Goal: Task Accomplishment & Management: Manage account settings

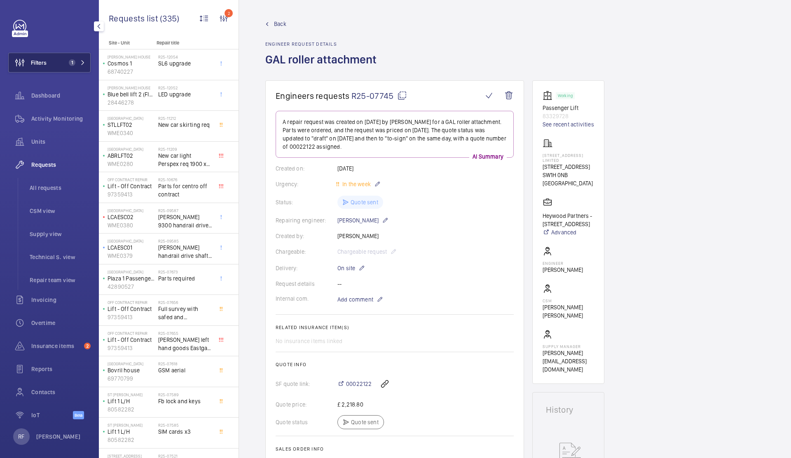
click at [55, 59] on button "Filters 1" at bounding box center [49, 63] width 82 height 20
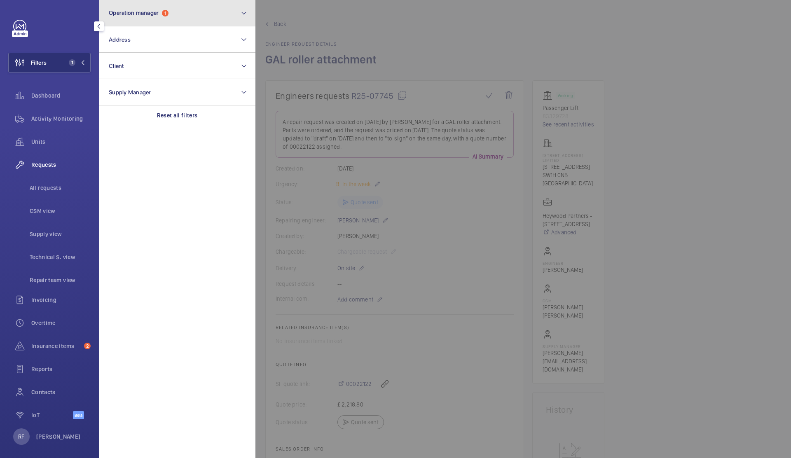
click at [157, 14] on span "Operation manager" at bounding box center [134, 12] width 50 height 7
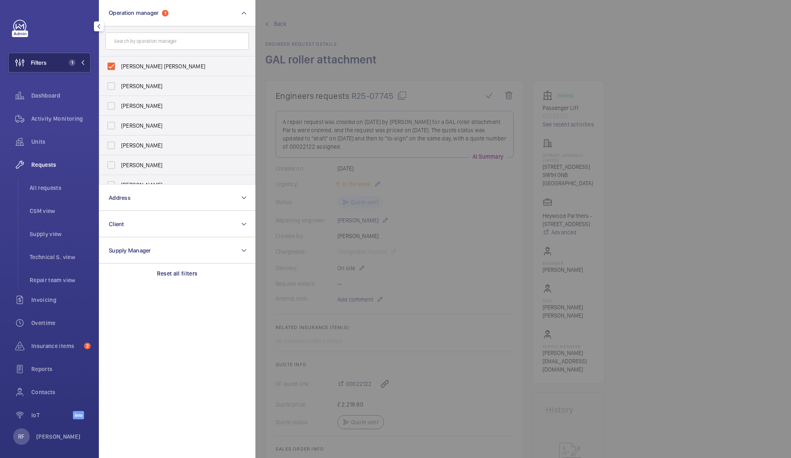
click at [79, 67] on button "Filters 1" at bounding box center [49, 63] width 82 height 20
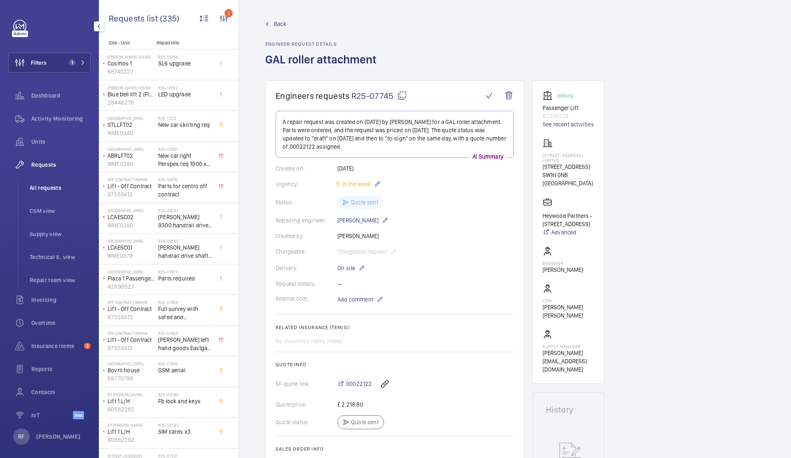
click at [50, 187] on span "All requests" at bounding box center [60, 188] width 61 height 8
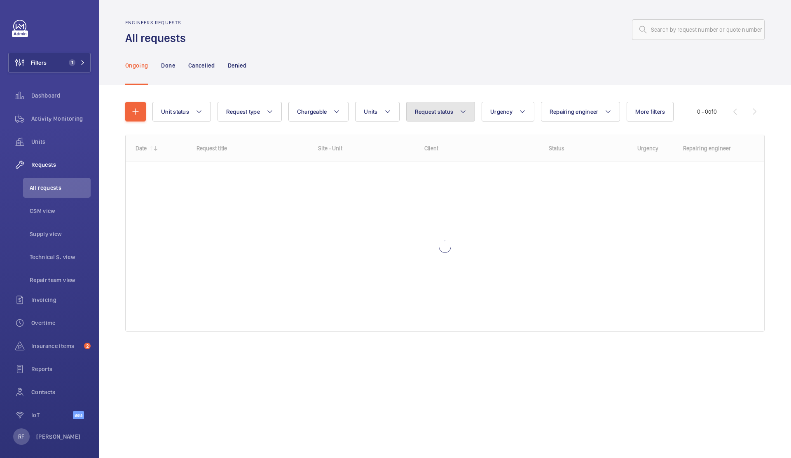
click at [449, 116] on button "Request status" at bounding box center [440, 112] width 69 height 20
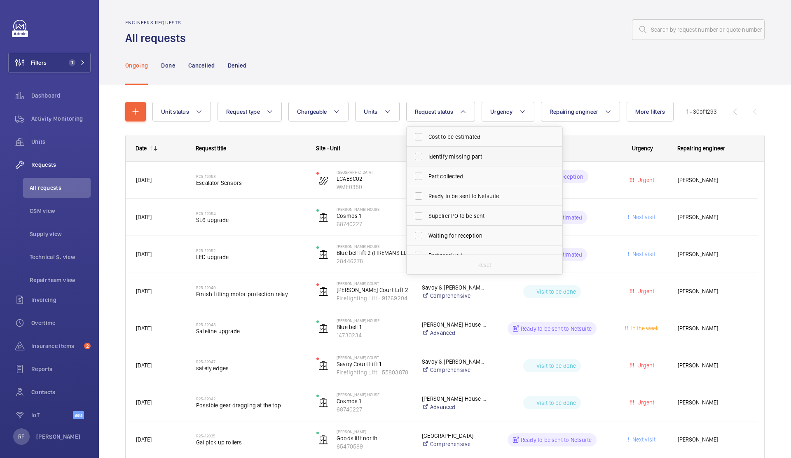
click at [460, 152] on span "Identify missing part" at bounding box center [484, 156] width 113 height 8
click at [427, 152] on input "Identify missing part" at bounding box center [418, 156] width 16 height 16
checkbox input "true"
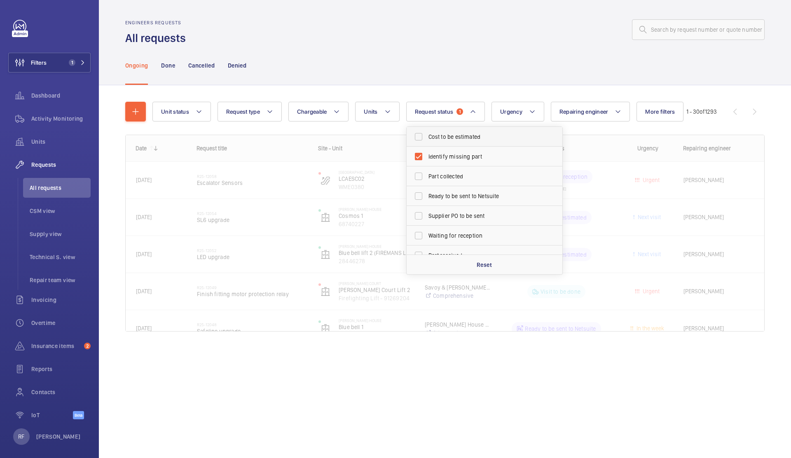
click at [457, 144] on label "Cost to be estimated" at bounding box center [477, 137] width 143 height 20
click at [427, 144] on input "Cost to be estimated" at bounding box center [418, 136] width 16 height 16
checkbox input "true"
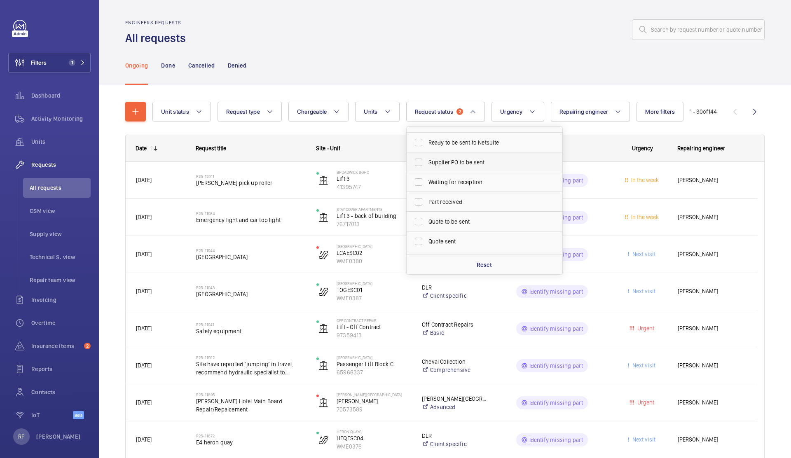
scroll to position [57, 0]
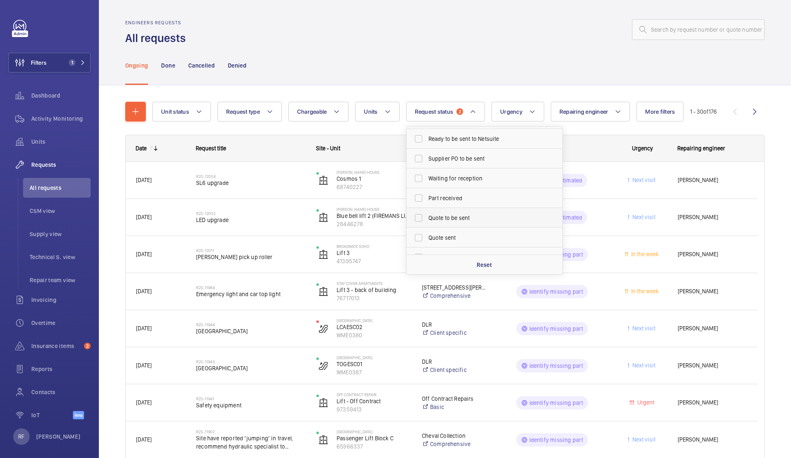
click at [451, 219] on span "Quote to be sent" at bounding box center [484, 218] width 113 height 8
click at [427, 219] on input "Quote to be sent" at bounding box center [418, 218] width 16 height 16
checkbox input "true"
click at [420, 45] on div "Engineers requests All requests" at bounding box center [444, 33] width 639 height 26
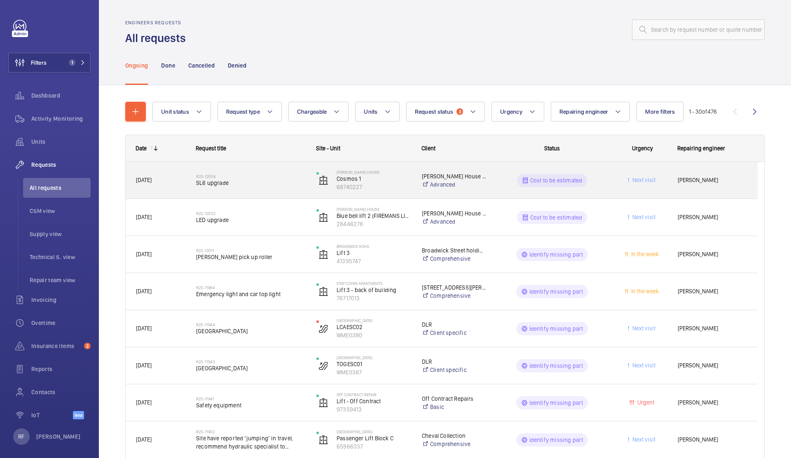
click at [248, 180] on span "SL6 upgrade" at bounding box center [251, 183] width 110 height 8
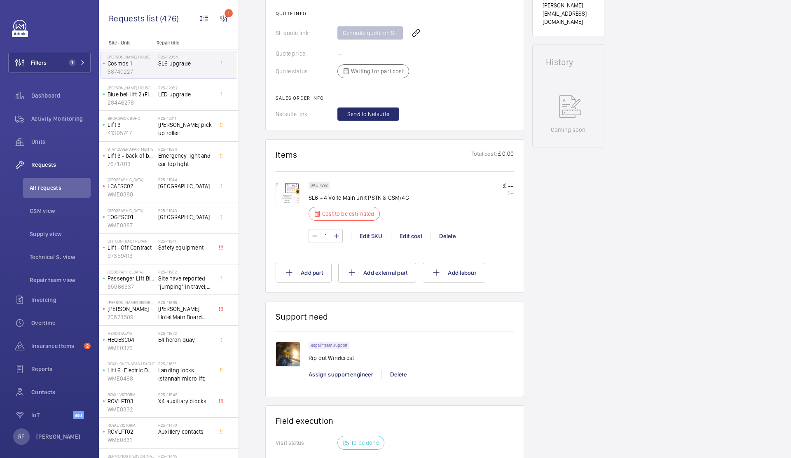
scroll to position [356, 0]
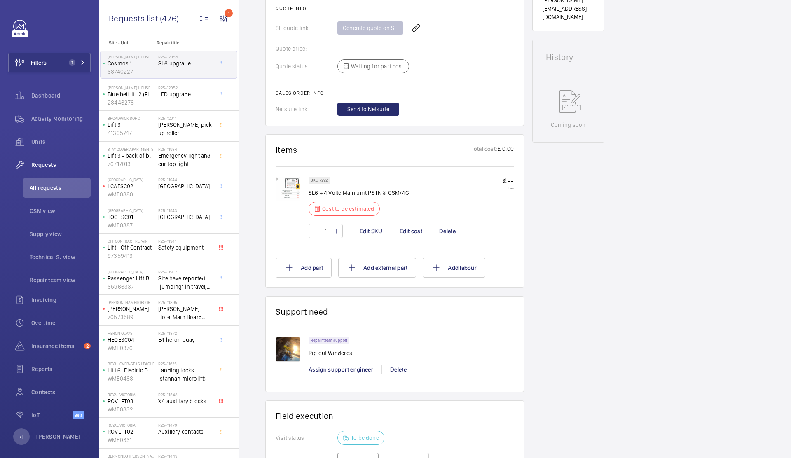
click at [509, 185] on p "£ --" at bounding box center [507, 187] width 11 height 5
click at [509, 183] on p "£ --" at bounding box center [507, 181] width 11 height 9
click at [399, 230] on div "Edit cost" at bounding box center [411, 231] width 40 height 8
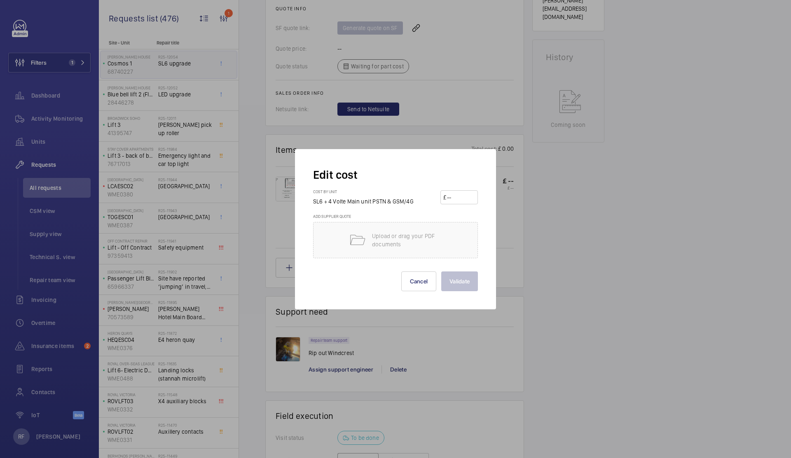
click at [448, 201] on input "number" at bounding box center [460, 197] width 29 height 13
type input "1250"
click at [474, 282] on button "Validate" at bounding box center [459, 281] width 37 height 20
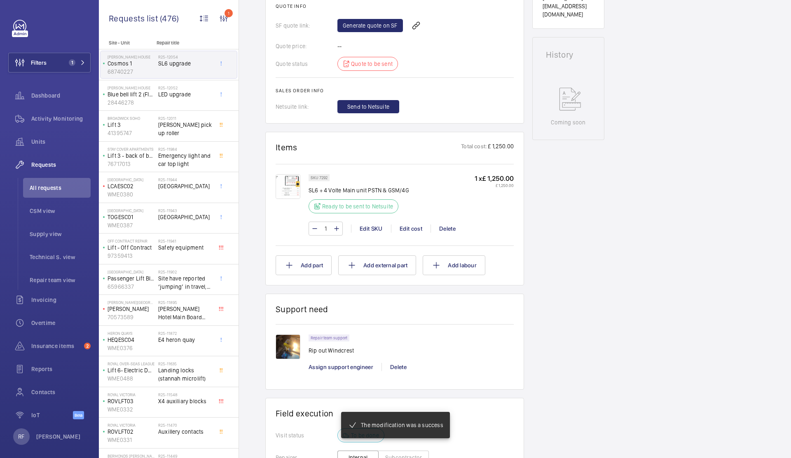
scroll to position [359, 0]
click at [279, 347] on img at bounding box center [287, 346] width 25 height 25
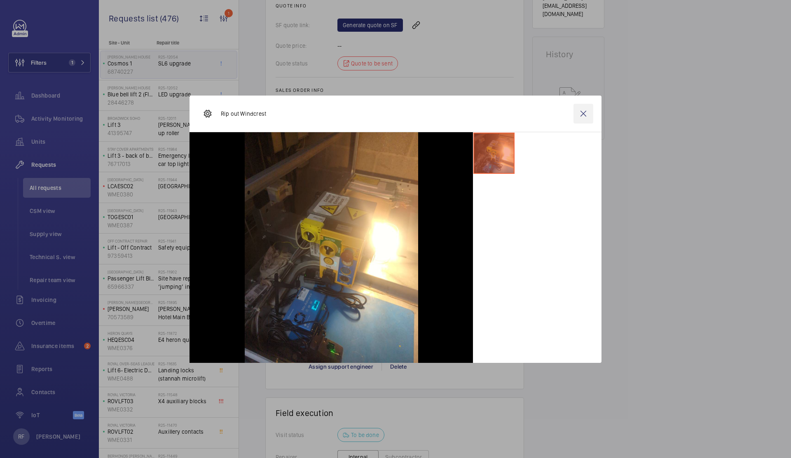
click at [585, 112] on wm-front-icon-button at bounding box center [583, 114] width 20 height 20
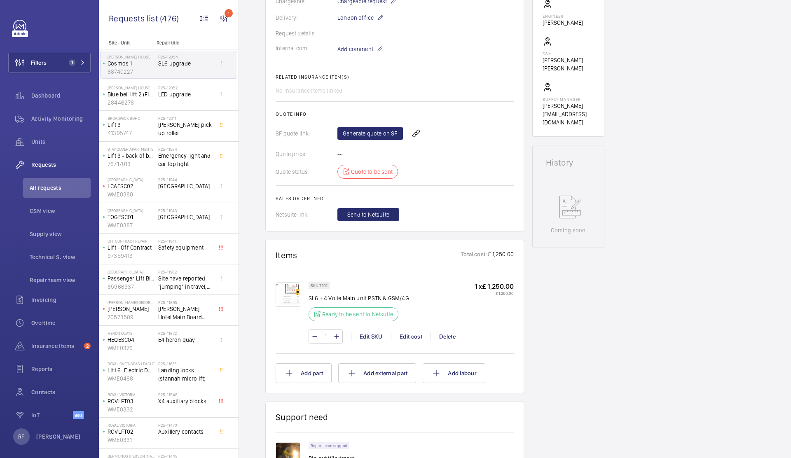
scroll to position [113, 0]
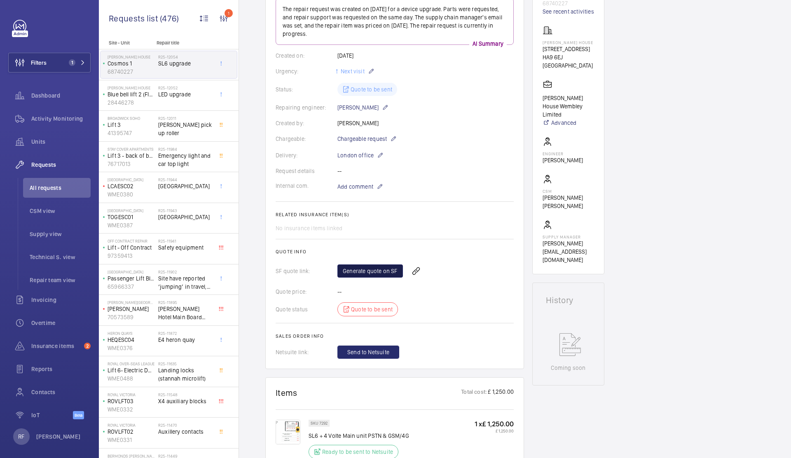
click at [380, 272] on link "Generate quote on SF" at bounding box center [369, 270] width 65 height 13
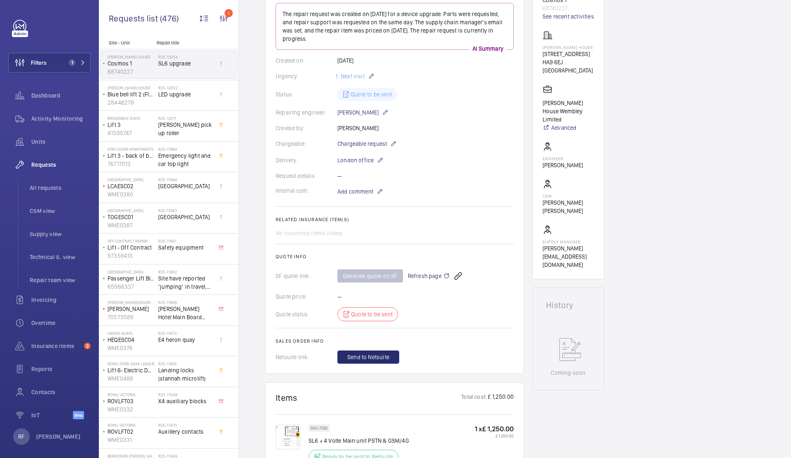
scroll to position [0, 0]
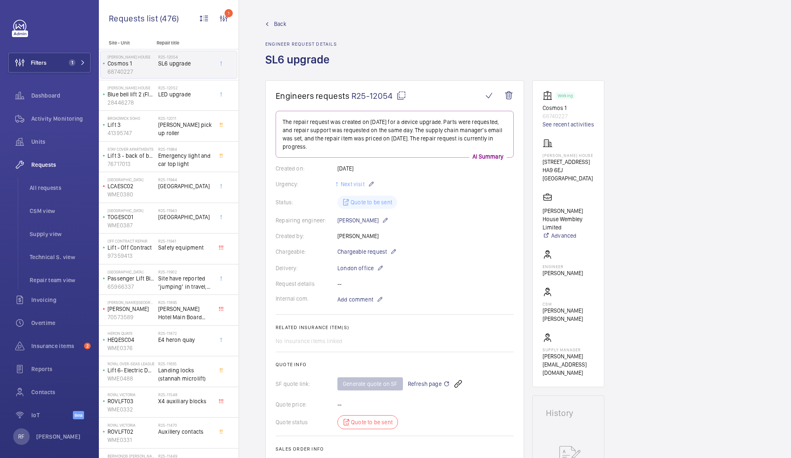
click at [401, 93] on mat-icon at bounding box center [401, 96] width 10 height 10
click at [401, 95] on mat-icon at bounding box center [401, 96] width 10 height 10
drag, startPoint x: 401, startPoint y: 98, endPoint x: 387, endPoint y: 89, distance: 16.8
click at [401, 98] on mat-icon at bounding box center [401, 96] width 10 height 10
click at [176, 102] on div "R25-12052 LED upgrade" at bounding box center [185, 97] width 54 height 24
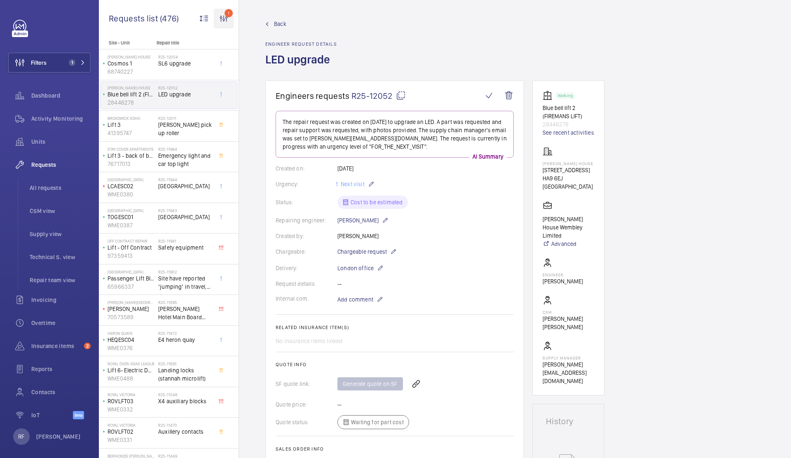
click at [224, 21] on wm-front-icon-button "1" at bounding box center [224, 19] width 20 height 20
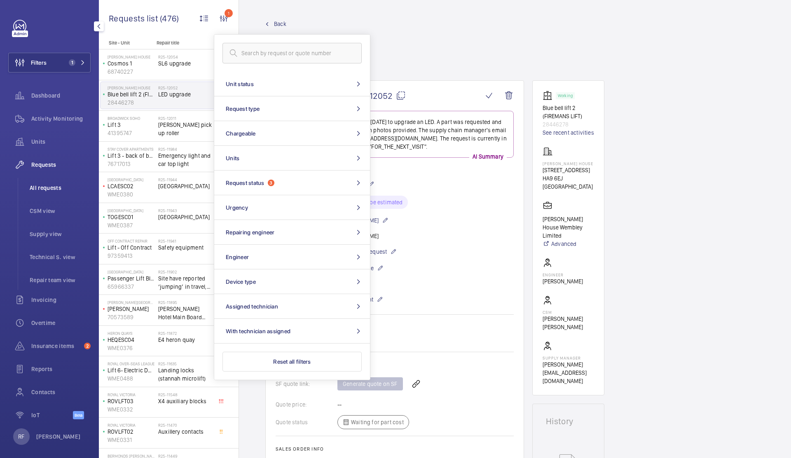
click at [49, 191] on span "All requests" at bounding box center [60, 188] width 61 height 8
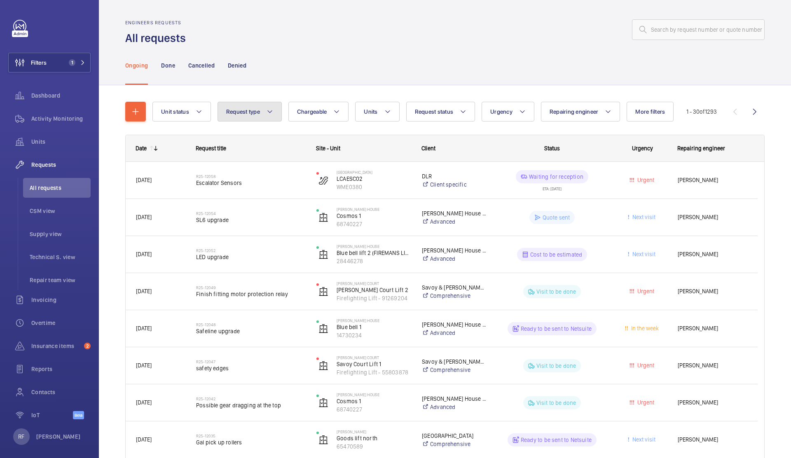
click at [235, 110] on span "Request type" at bounding box center [243, 111] width 34 height 7
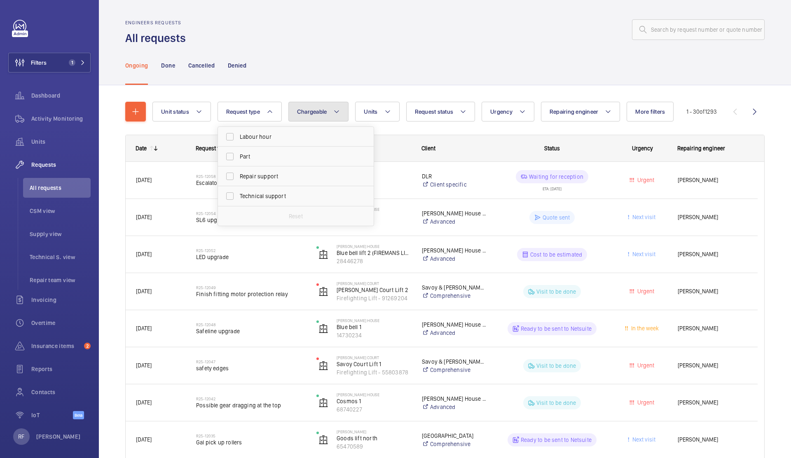
click at [297, 107] on button "Chargeable" at bounding box center [318, 112] width 61 height 20
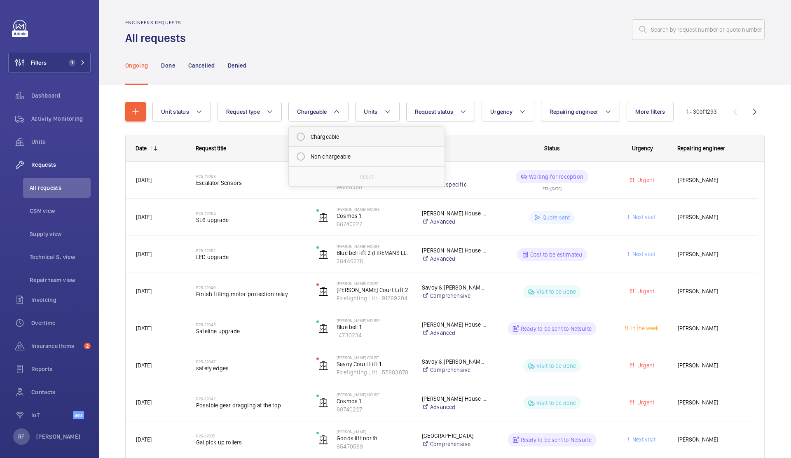
click at [318, 140] on mat-radio-button "Chargeable" at bounding box center [366, 136] width 148 height 16
radio input "true"
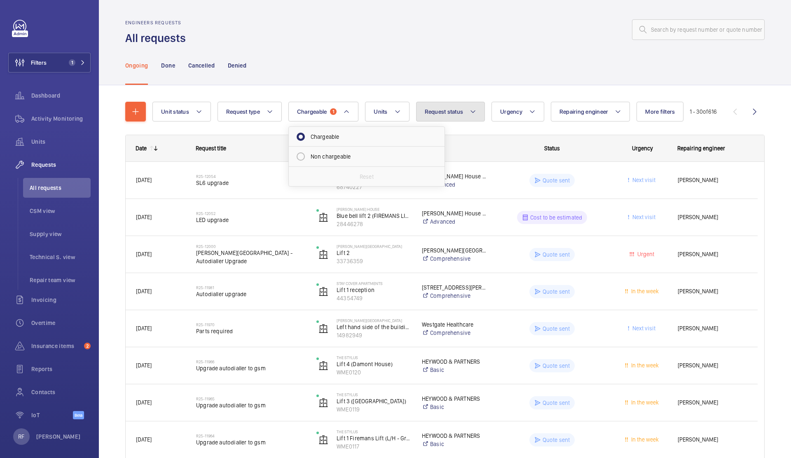
click at [474, 109] on mat-icon at bounding box center [472, 112] width 7 height 10
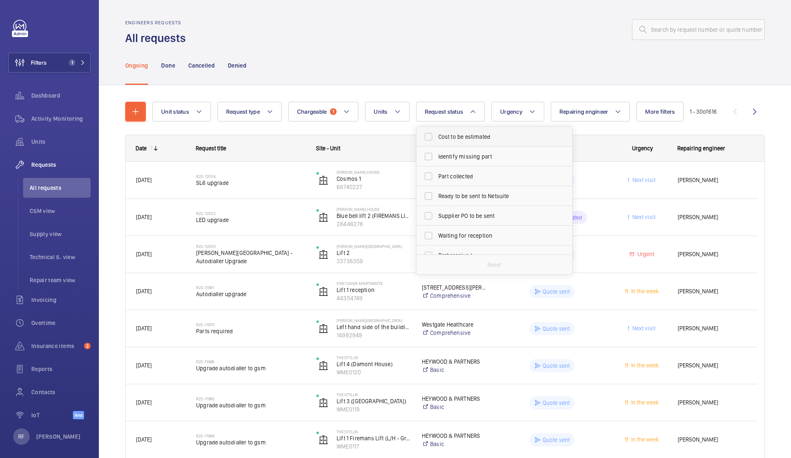
click at [506, 139] on span "Cost to be estimated" at bounding box center [494, 137] width 113 height 8
click at [436, 139] on input "Cost to be estimated" at bounding box center [428, 136] width 16 height 16
checkbox input "true"
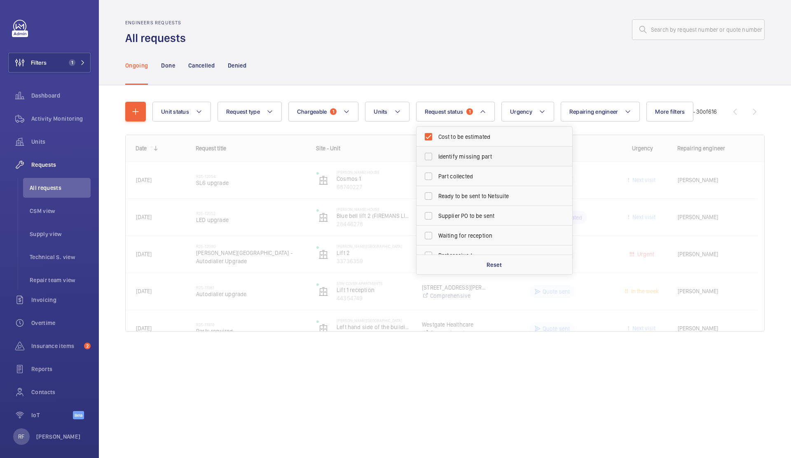
click at [502, 149] on label "Identify missing part" at bounding box center [487, 157] width 143 height 20
click at [436, 149] on input "Identify missing part" at bounding box center [428, 156] width 16 height 16
checkbox input "true"
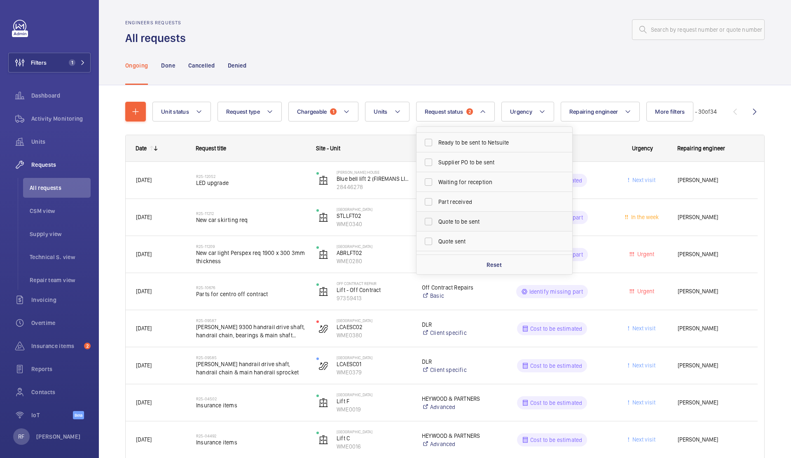
click at [487, 222] on span "Quote to be sent" at bounding box center [494, 221] width 113 height 8
click at [436, 222] on input "Quote to be sent" at bounding box center [428, 221] width 16 height 16
checkbox input "true"
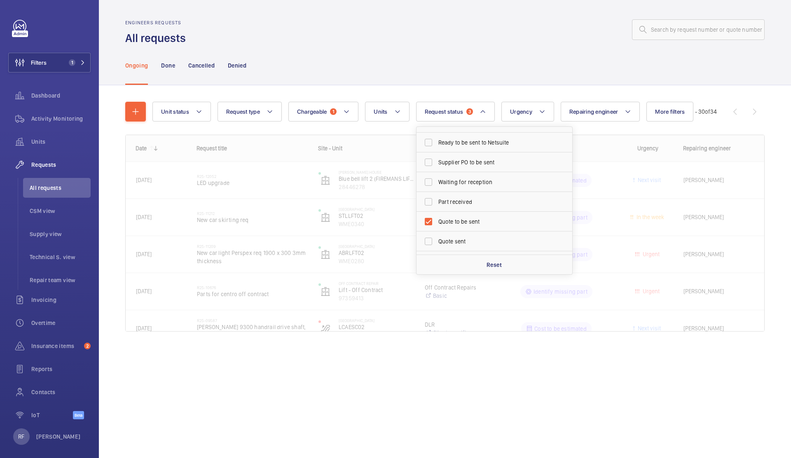
click at [547, 32] on div at bounding box center [478, 30] width 574 height 20
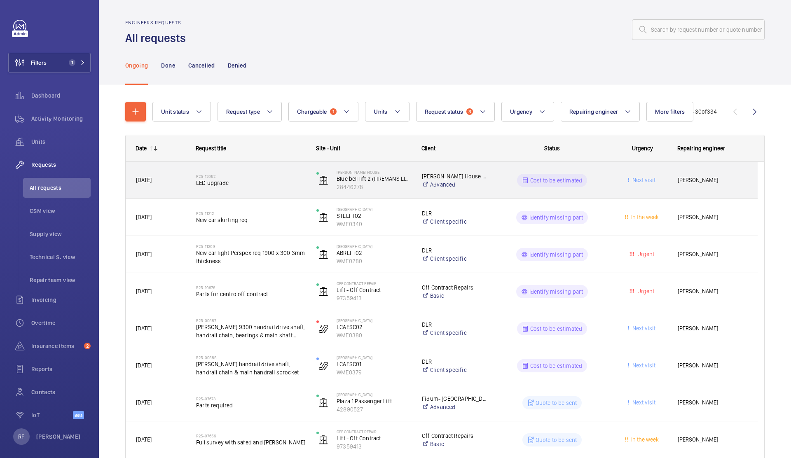
click at [266, 187] on div "R25-12052 LED upgrade" at bounding box center [251, 180] width 110 height 24
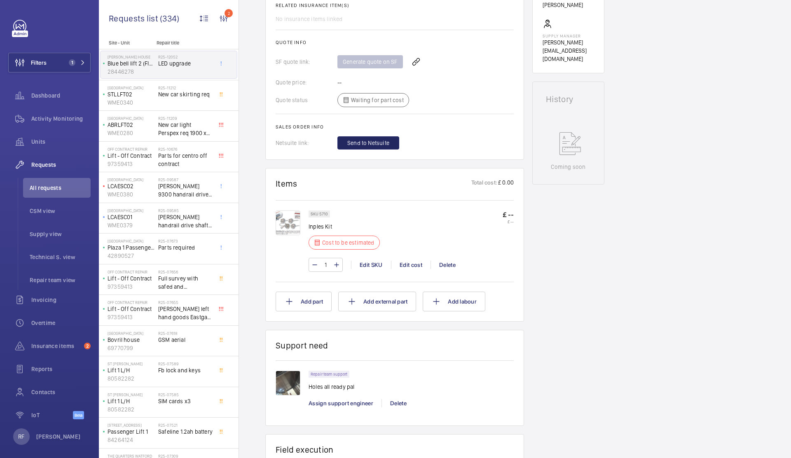
scroll to position [342, 0]
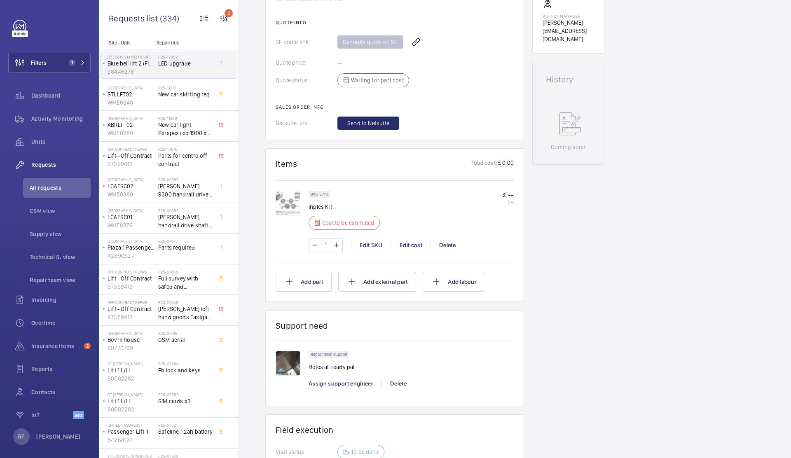
click at [293, 205] on img at bounding box center [287, 203] width 25 height 25
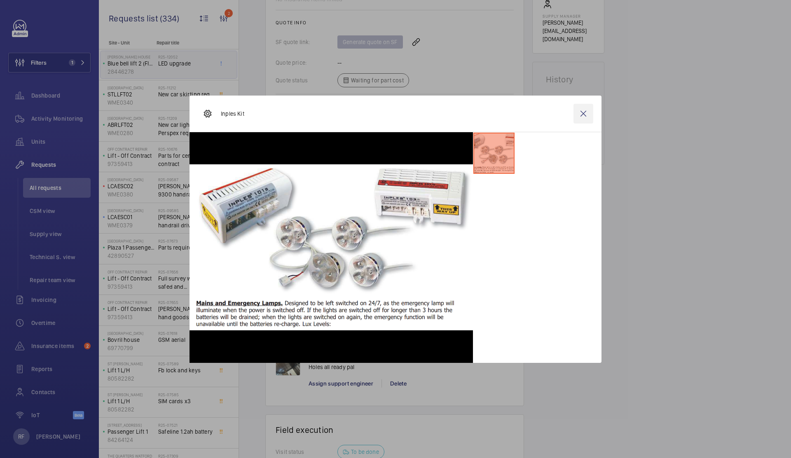
click at [579, 119] on wm-front-icon-button at bounding box center [583, 114] width 20 height 20
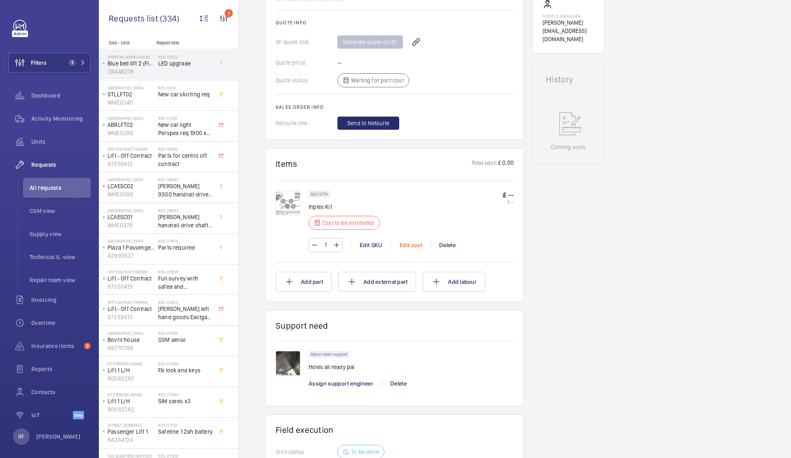
click at [421, 246] on div "Edit cost" at bounding box center [411, 245] width 40 height 8
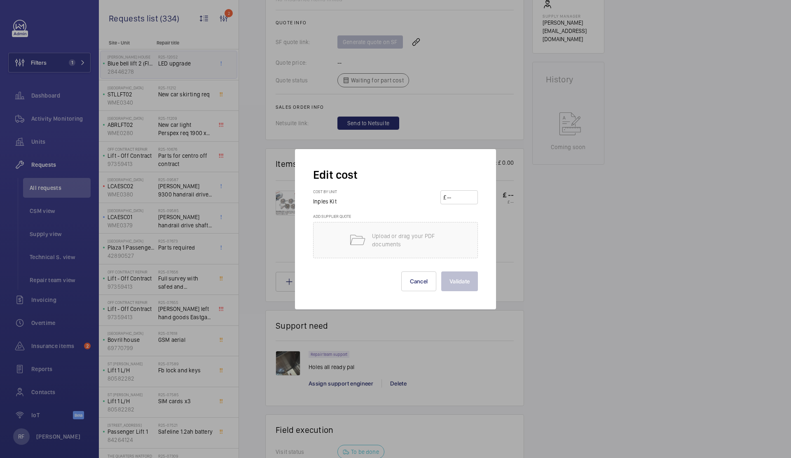
click at [449, 204] on div "Cost by unit Inples Kit £" at bounding box center [395, 201] width 165 height 25
click at [452, 198] on input "number" at bounding box center [460, 197] width 29 height 13
type input "450"
click at [455, 293] on div "Edit cost Cost by unit Inples Kit £ 450 Add supplier quote Upload or drag your …" at bounding box center [395, 229] width 201 height 160
click at [455, 286] on button "Validate" at bounding box center [459, 281] width 37 height 20
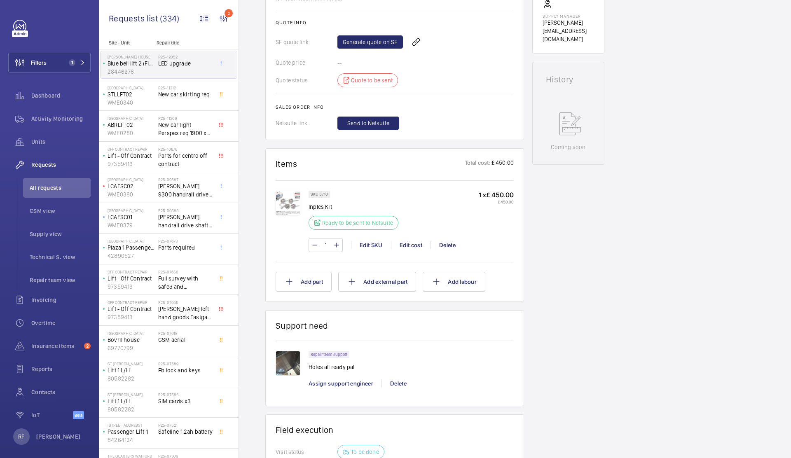
click at [292, 354] on img at bounding box center [287, 363] width 25 height 25
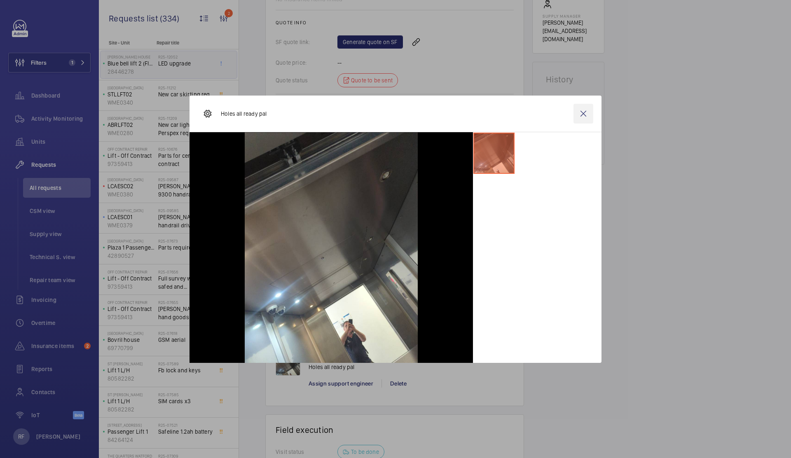
click at [584, 113] on wm-front-icon-button at bounding box center [583, 114] width 20 height 20
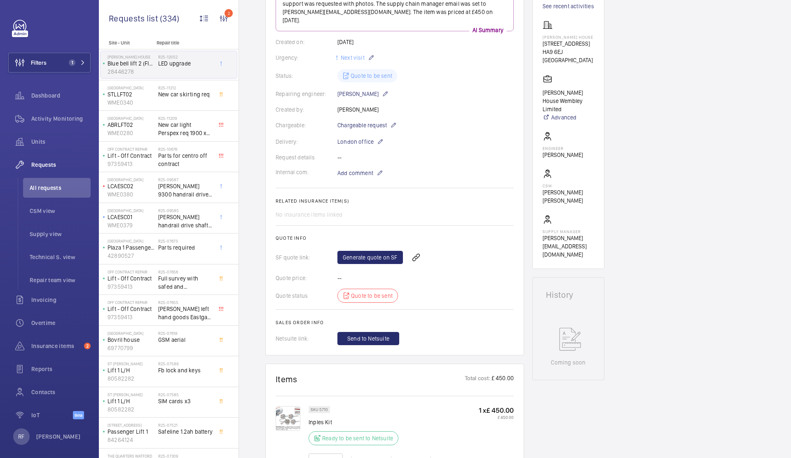
scroll to position [189, 0]
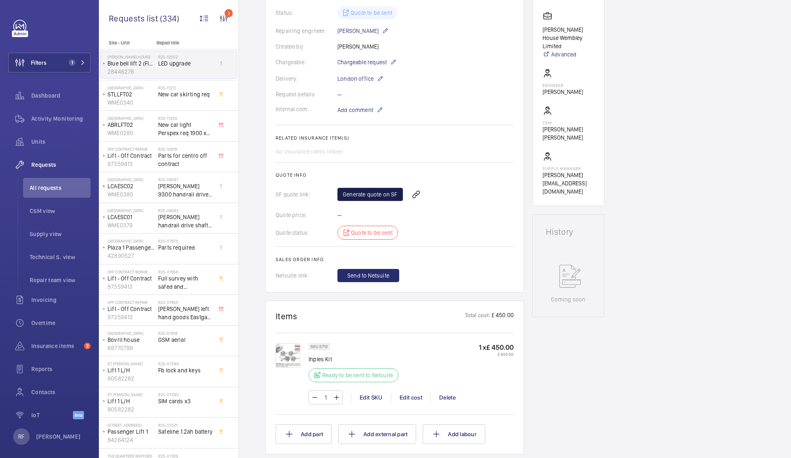
click at [376, 188] on link "Generate quote on SF" at bounding box center [369, 194] width 65 height 13
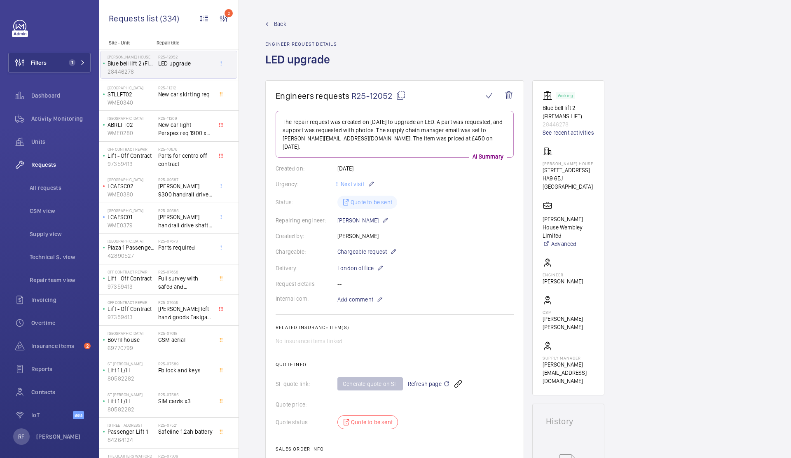
click at [402, 96] on mat-icon at bounding box center [401, 96] width 10 height 10
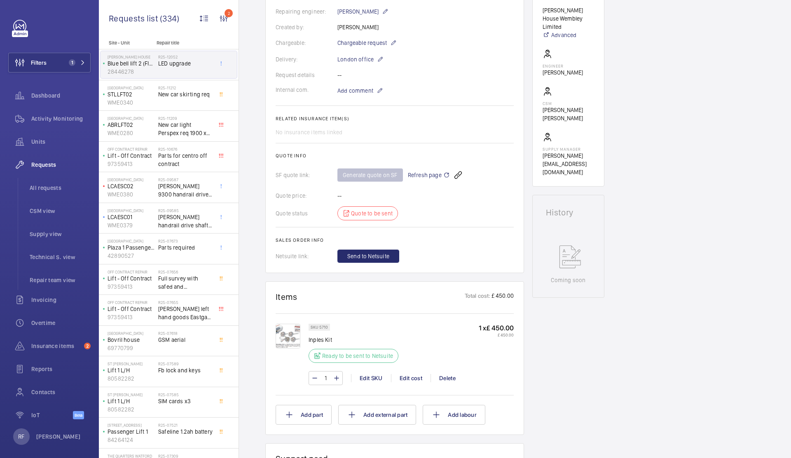
scroll to position [306, 0]
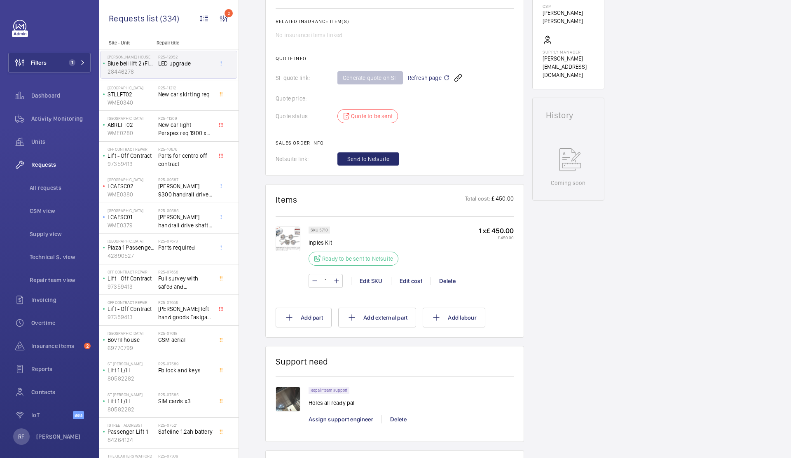
click at [285, 394] on img at bounding box center [287, 399] width 25 height 25
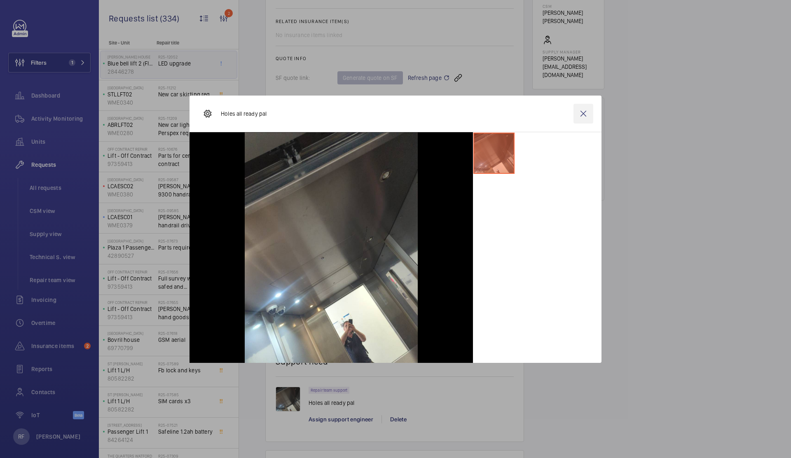
click at [582, 114] on wm-front-icon-button at bounding box center [583, 114] width 20 height 20
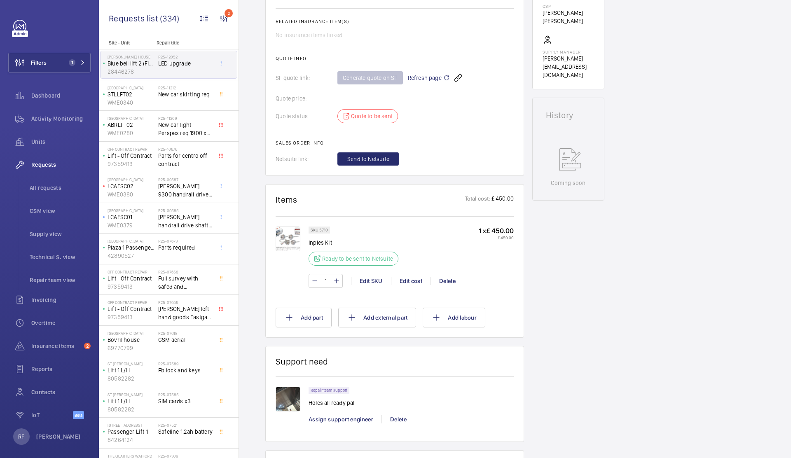
scroll to position [0, 0]
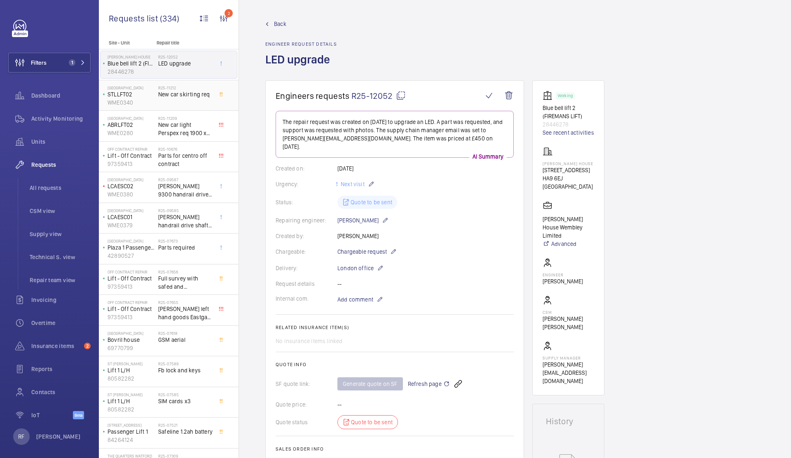
click at [184, 97] on span "New car skirting req" at bounding box center [185, 94] width 54 height 8
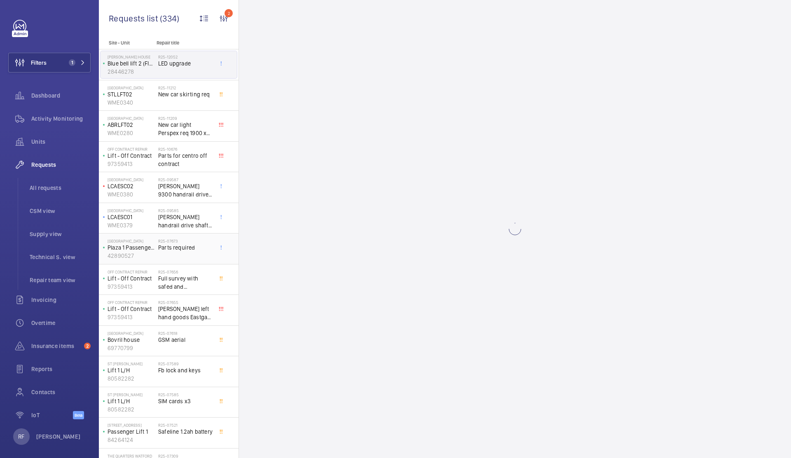
click at [171, 244] on span "Parts required" at bounding box center [185, 247] width 54 height 8
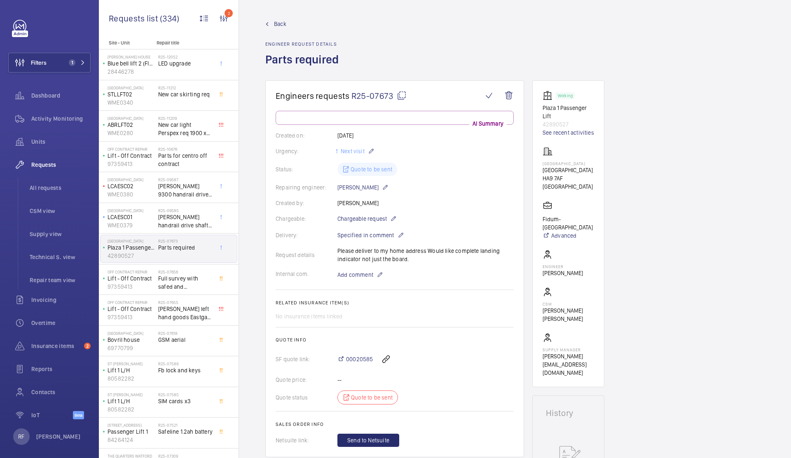
click at [177, 252] on div "R25-07673 Parts required" at bounding box center [185, 250] width 54 height 24
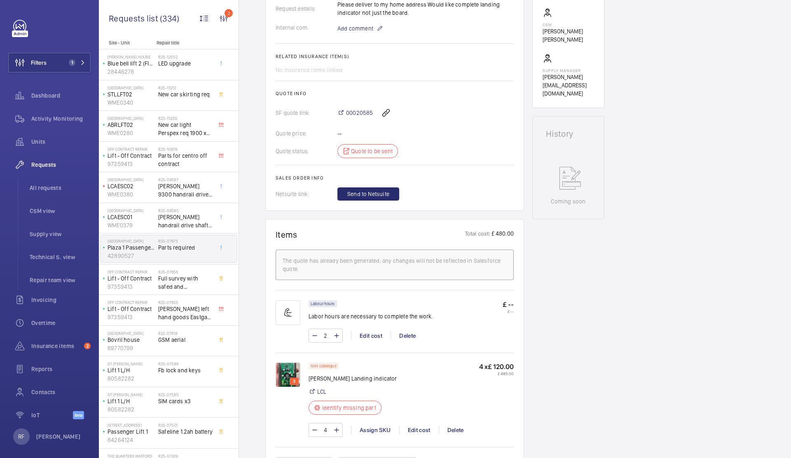
scroll to position [307, 0]
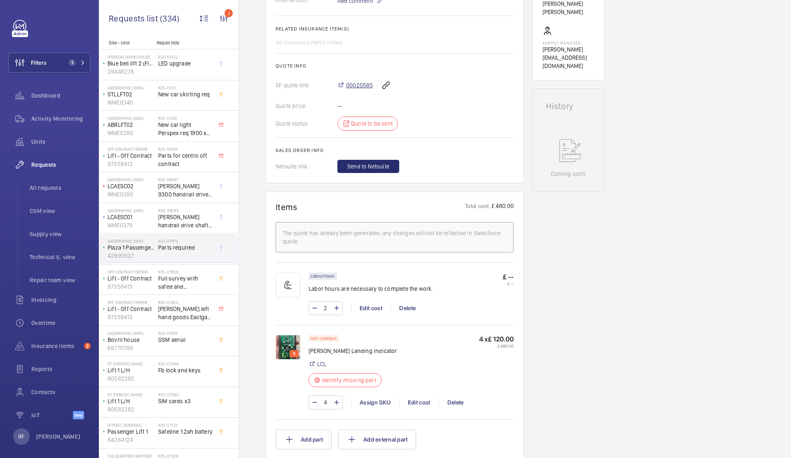
click at [351, 86] on span "00020585" at bounding box center [359, 85] width 27 height 8
click at [292, 349] on img at bounding box center [287, 347] width 25 height 25
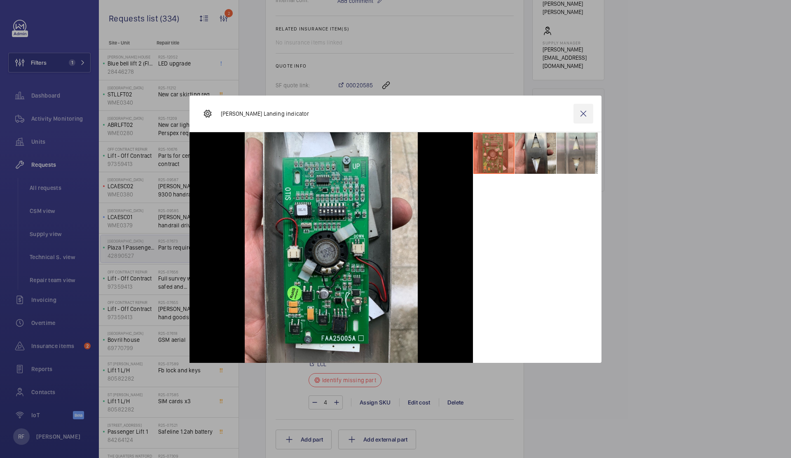
click at [586, 117] on wm-front-icon-button at bounding box center [583, 114] width 20 height 20
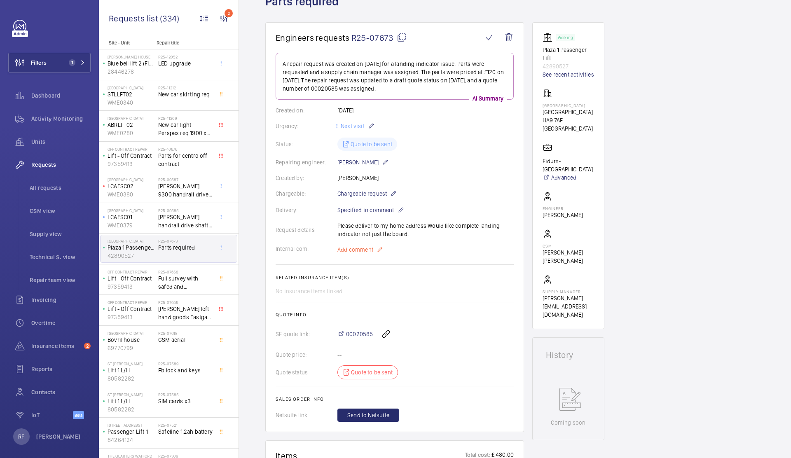
scroll to position [30, 0]
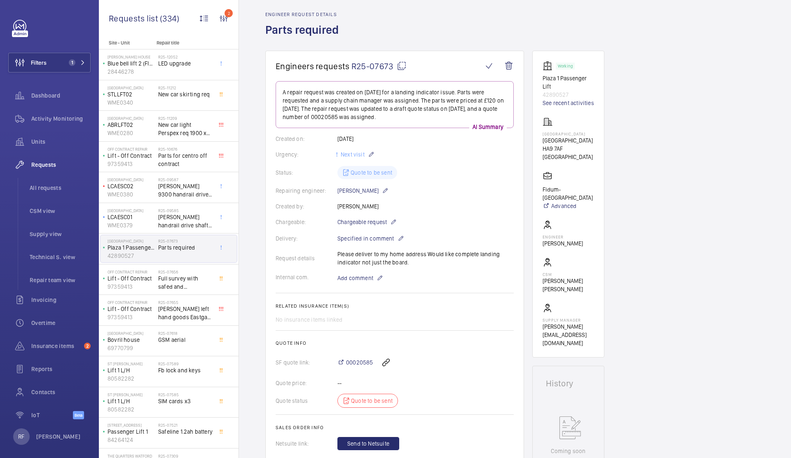
click at [399, 65] on mat-icon at bounding box center [402, 66] width 10 height 10
type textarea "R25-07673"
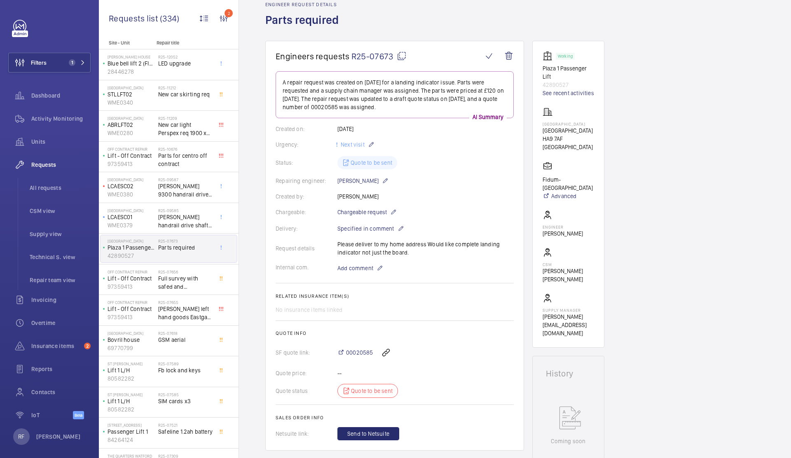
scroll to position [0, 0]
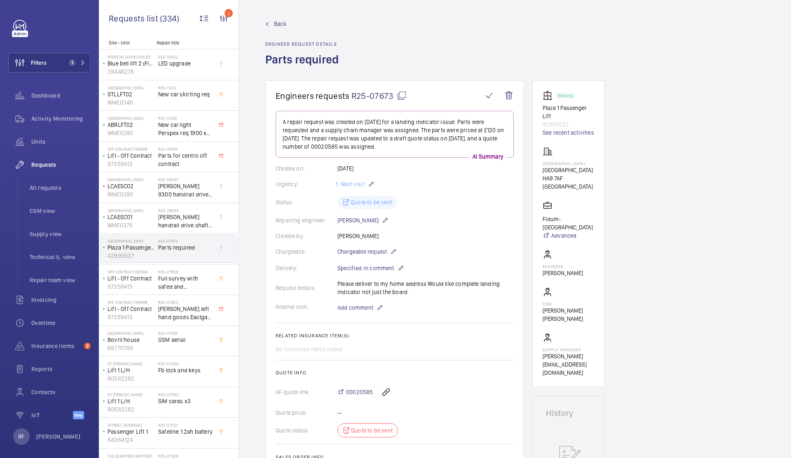
click at [405, 96] on mat-icon at bounding box center [402, 96] width 10 height 10
click at [182, 285] on span "Full survey with safed and [PERSON_NAME]" at bounding box center [185, 282] width 54 height 16
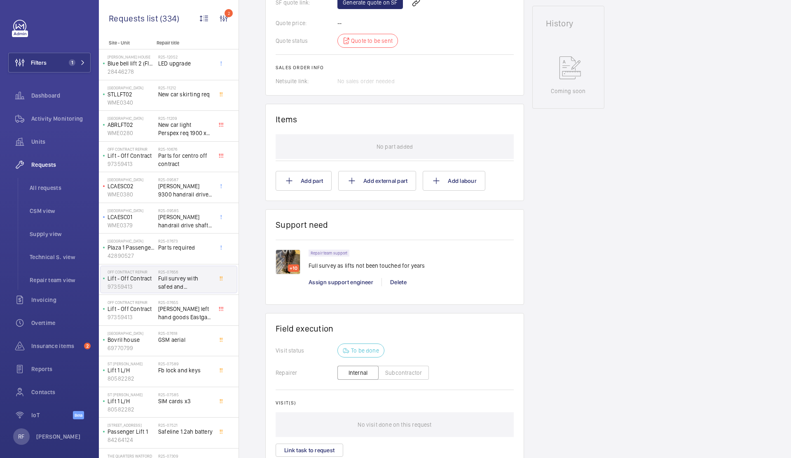
scroll to position [386, 0]
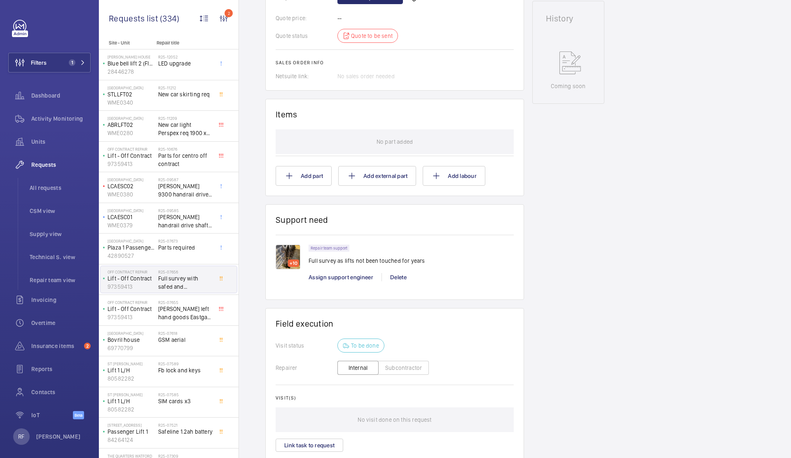
click at [290, 260] on div "+10" at bounding box center [293, 262] width 11 height 7
click at [289, 268] on img at bounding box center [287, 257] width 25 height 25
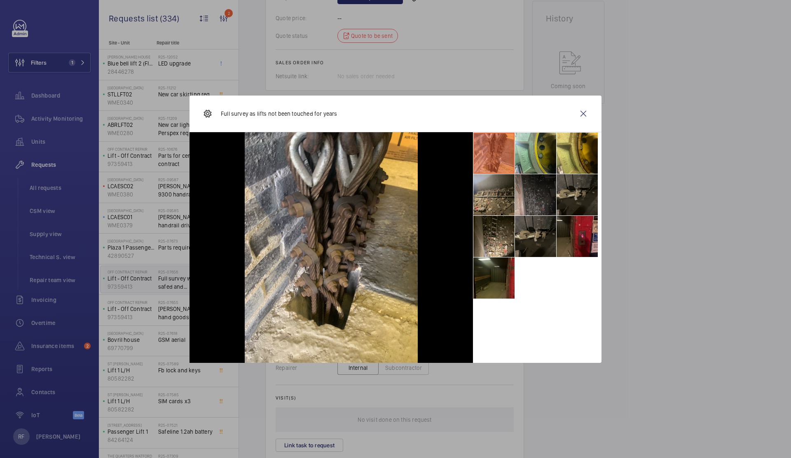
click at [509, 198] on li at bounding box center [493, 194] width 41 height 41
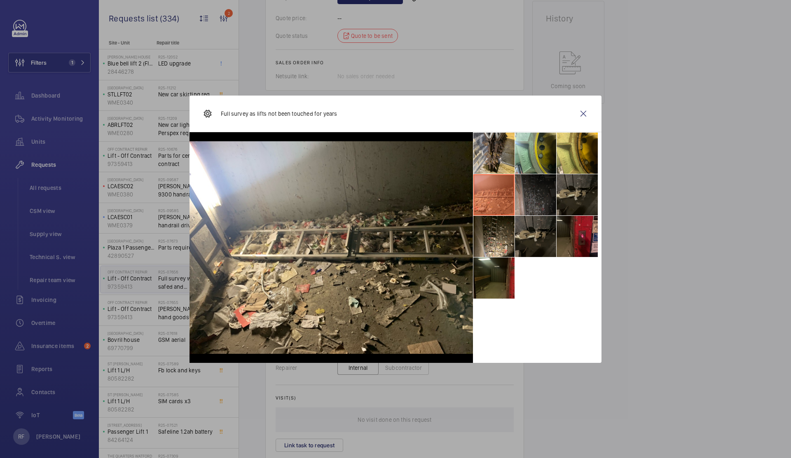
click at [532, 195] on li at bounding box center [535, 194] width 41 height 41
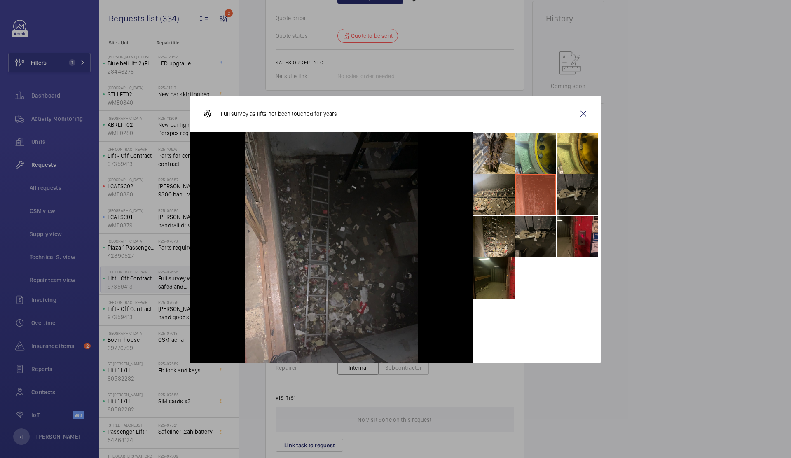
click at [565, 196] on li at bounding box center [576, 194] width 41 height 41
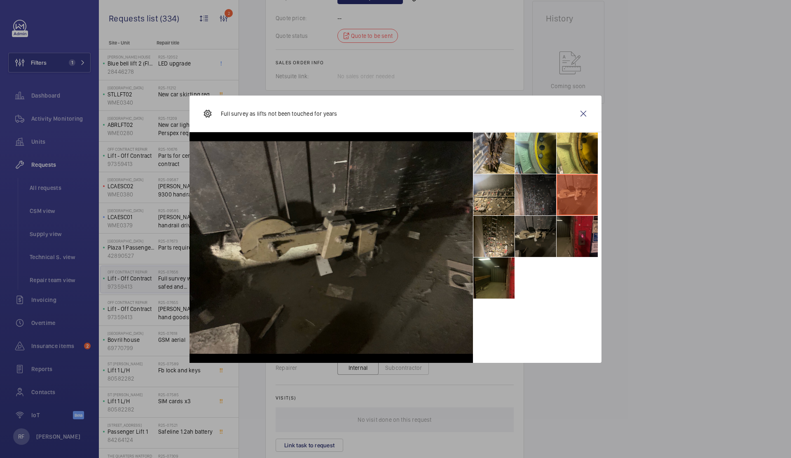
click at [574, 229] on li at bounding box center [576, 236] width 41 height 41
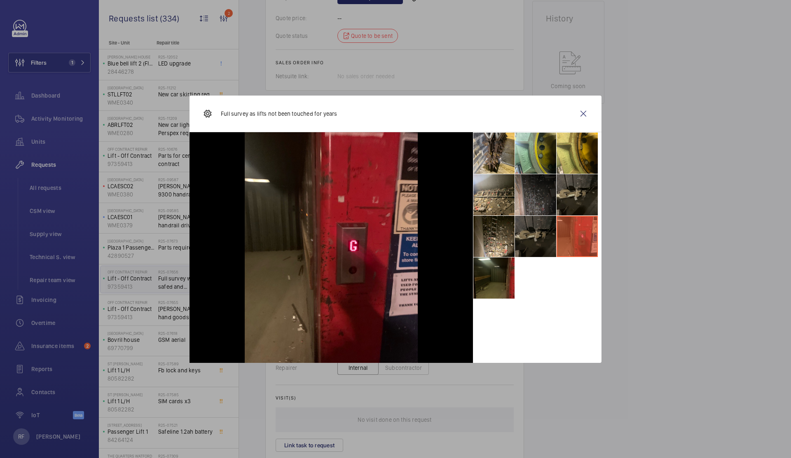
click at [544, 234] on li at bounding box center [535, 236] width 41 height 41
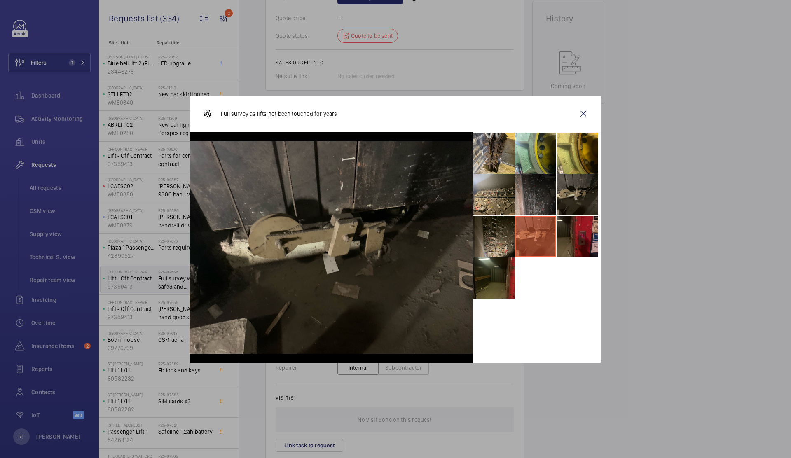
click at [506, 234] on li at bounding box center [493, 236] width 41 height 41
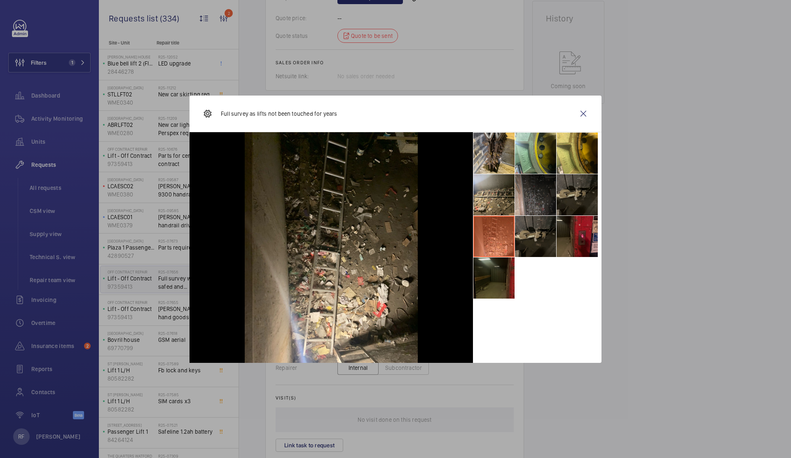
click at [503, 271] on li at bounding box center [493, 277] width 41 height 41
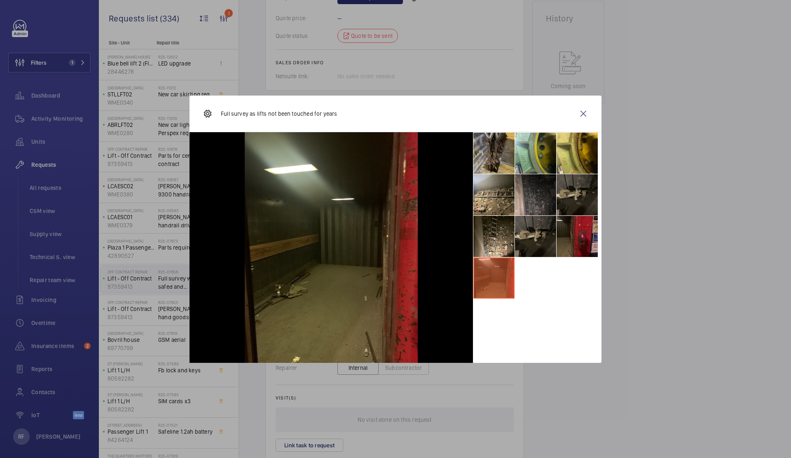
click at [493, 157] on li at bounding box center [493, 153] width 41 height 41
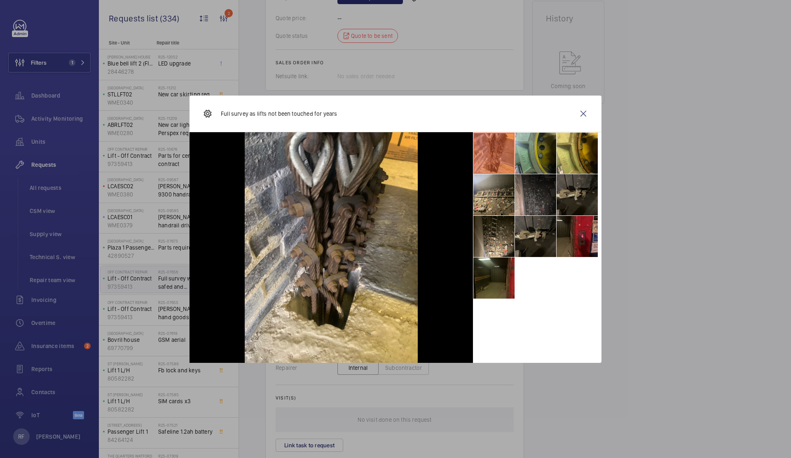
click at [521, 156] on li at bounding box center [535, 153] width 41 height 41
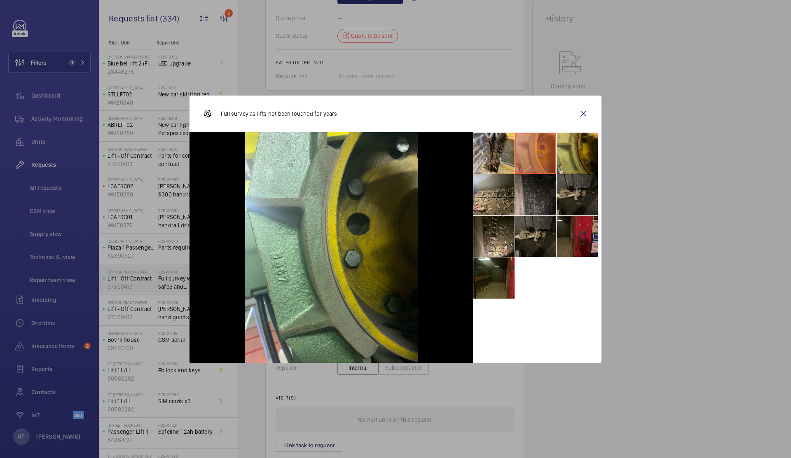
click at [572, 158] on li at bounding box center [576, 153] width 41 height 41
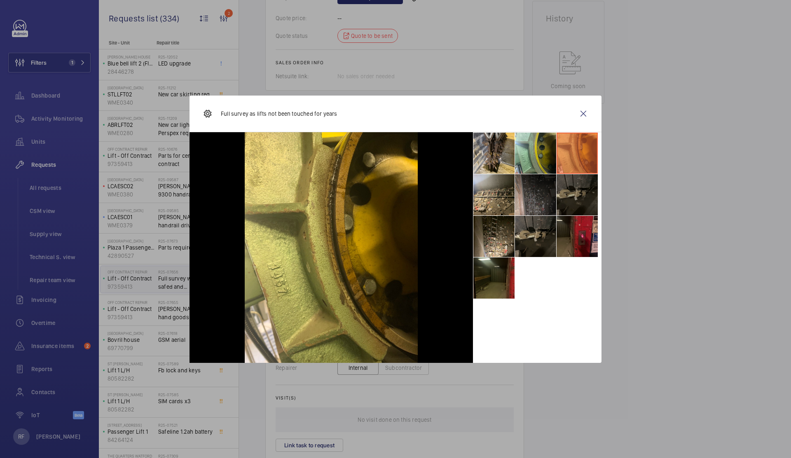
click at [579, 198] on li at bounding box center [576, 194] width 41 height 41
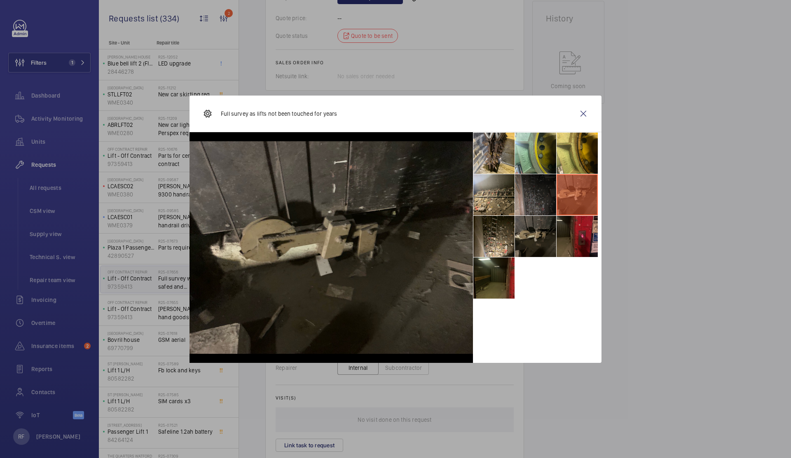
click at [544, 198] on li at bounding box center [535, 194] width 41 height 41
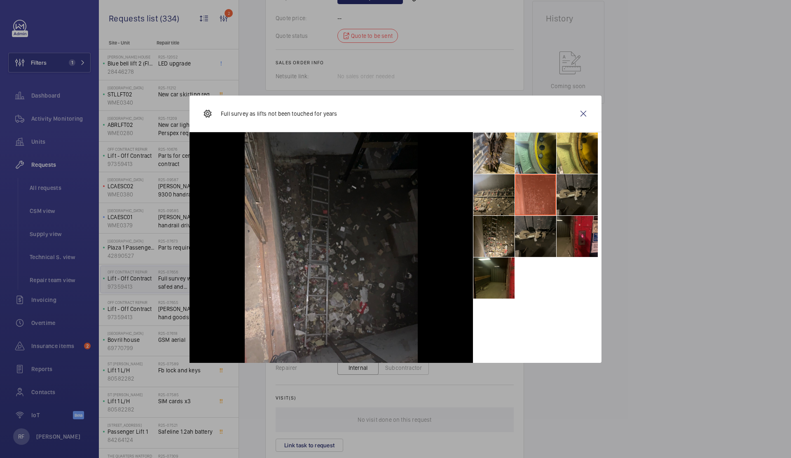
click at [509, 193] on li at bounding box center [493, 194] width 41 height 41
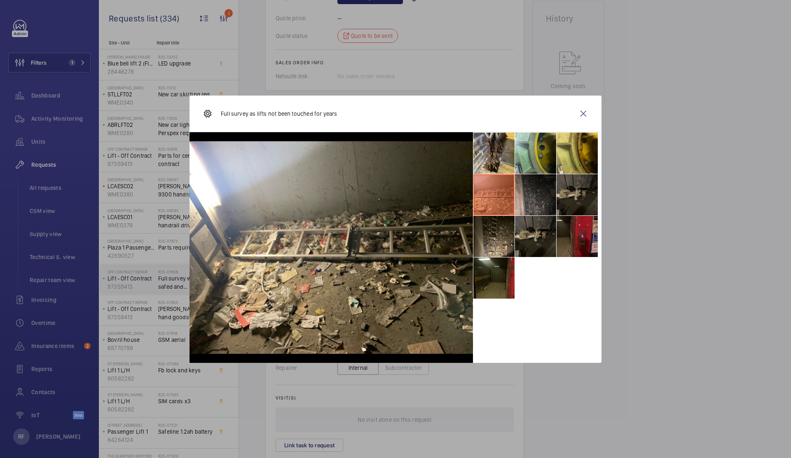
click at [506, 227] on li at bounding box center [493, 236] width 41 height 41
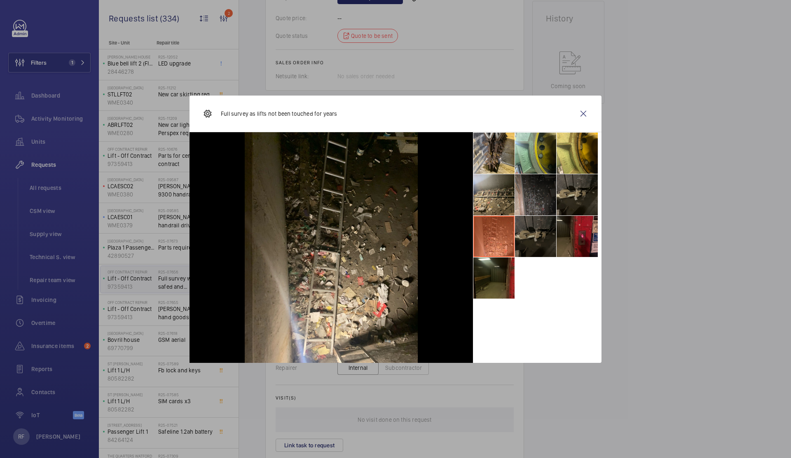
click at [523, 230] on li at bounding box center [535, 236] width 41 height 41
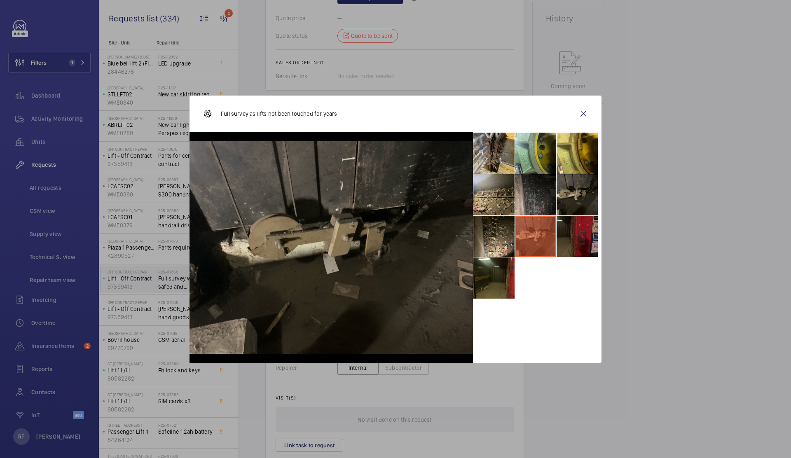
click at [586, 226] on li at bounding box center [576, 236] width 41 height 41
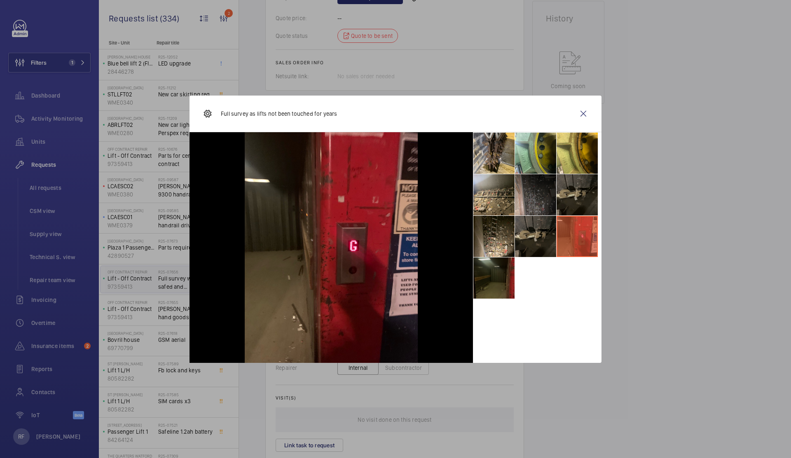
click at [497, 274] on li at bounding box center [493, 277] width 41 height 41
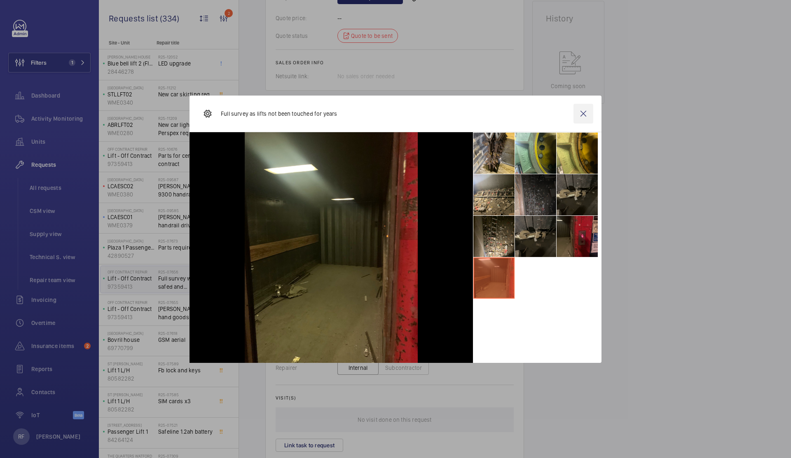
click at [589, 114] on wm-front-icon-button at bounding box center [583, 114] width 20 height 20
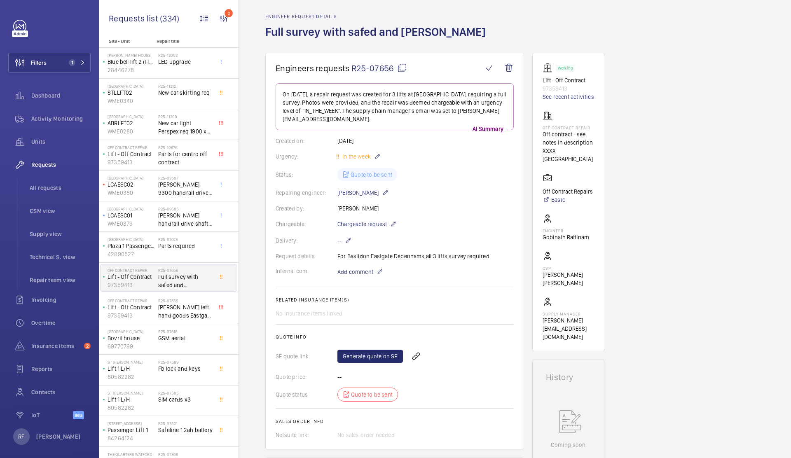
scroll to position [0, 0]
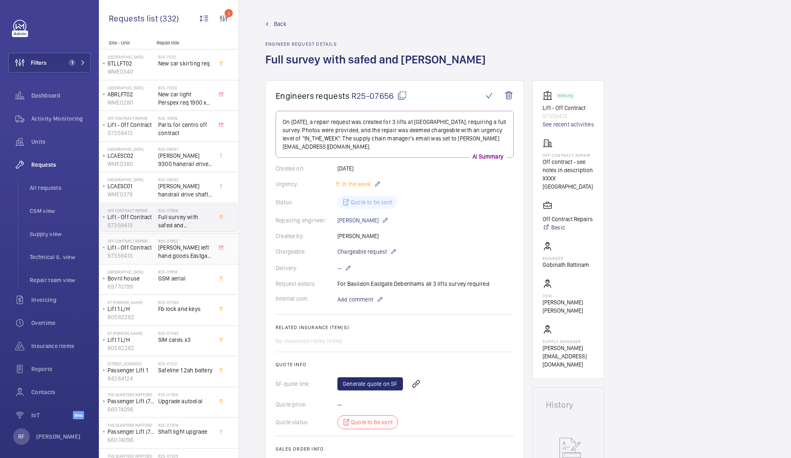
click at [193, 249] on span "[PERSON_NAME] left hand goods Eastgate non contract" at bounding box center [185, 251] width 54 height 16
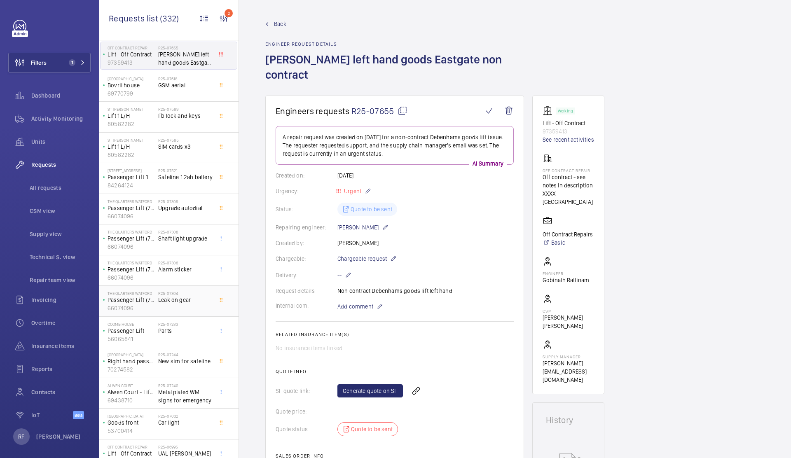
scroll to position [194, 0]
